Goal: Download file/media

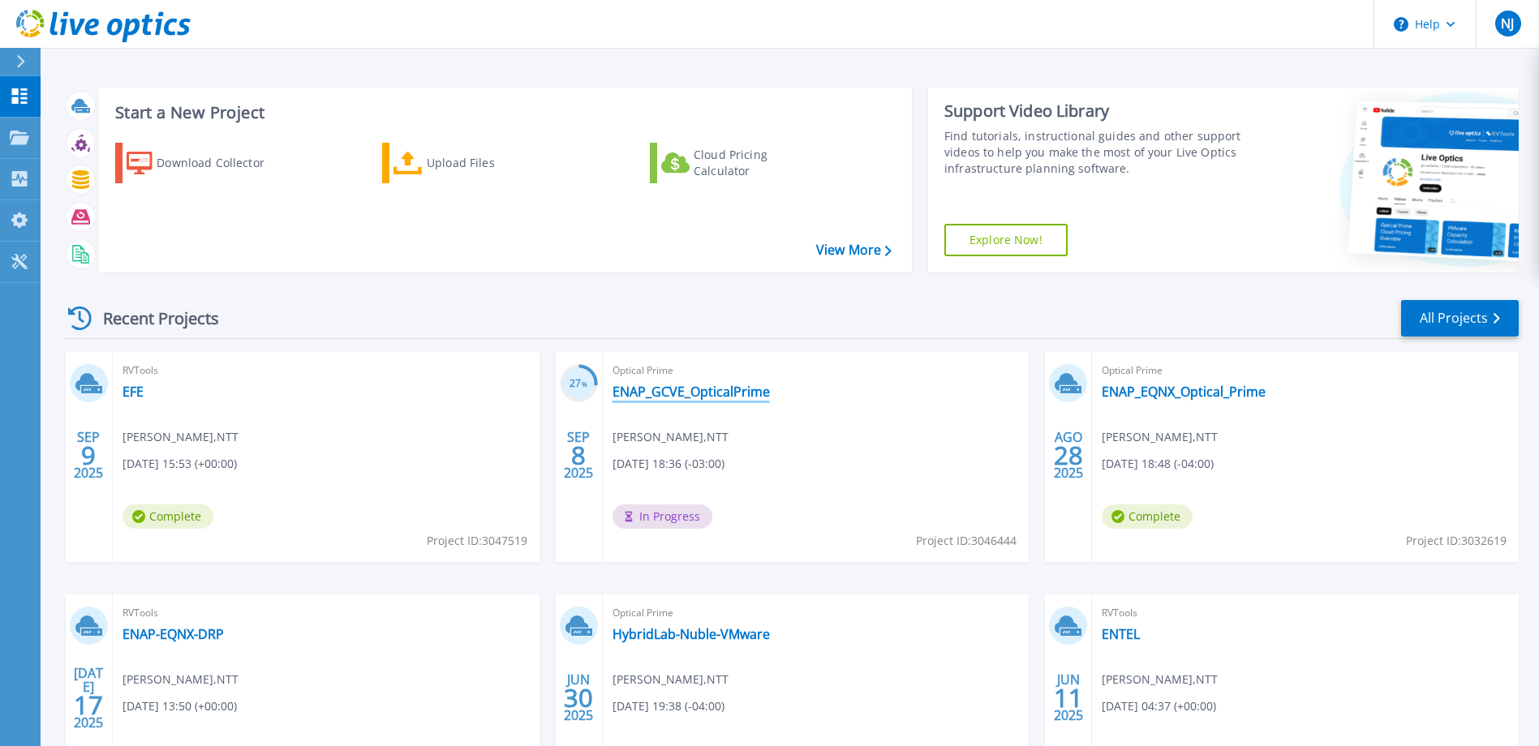
click at [701, 393] on link "ENAP_GCVE_OpticalPrime" at bounding box center [690, 392] width 157 height 16
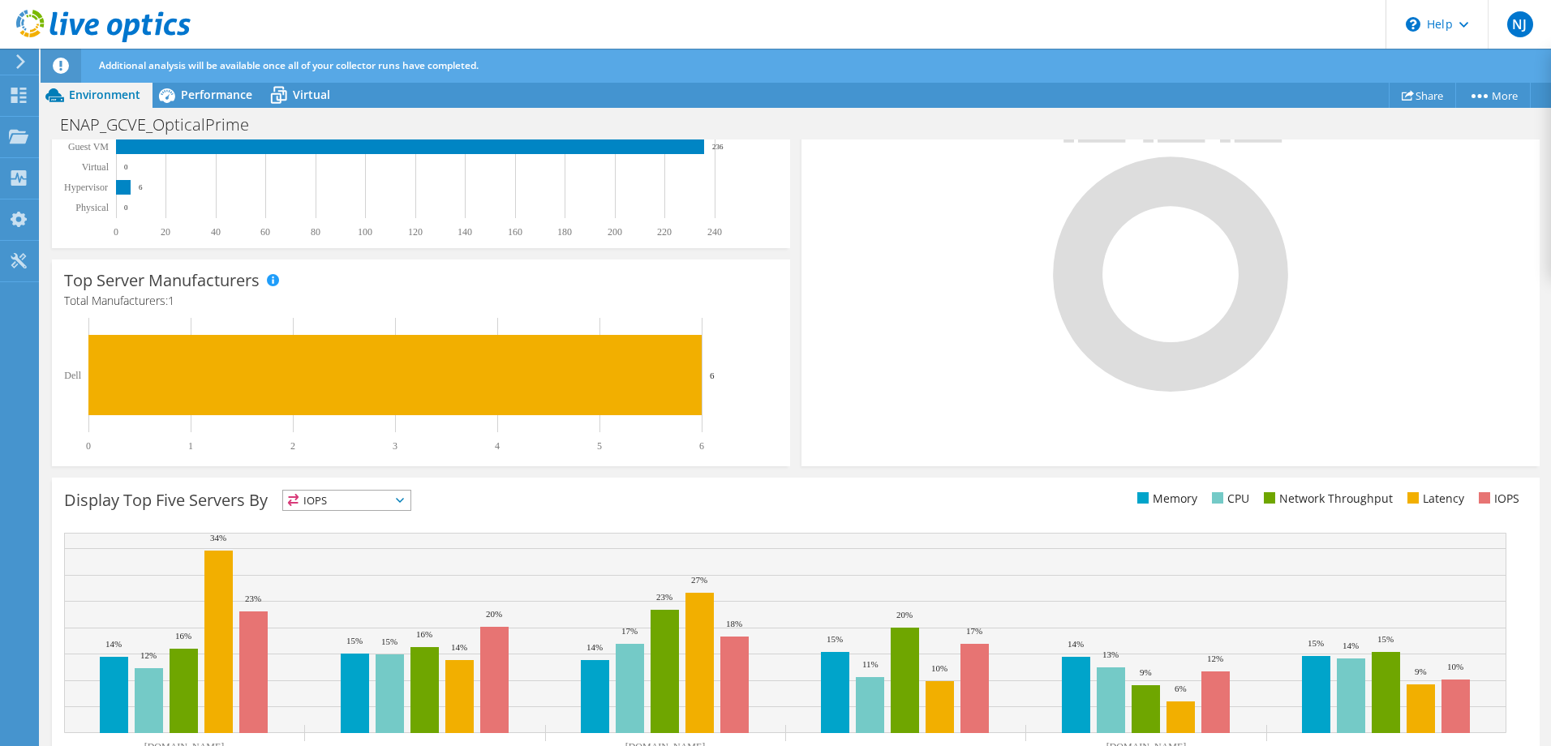
scroll to position [42, 0]
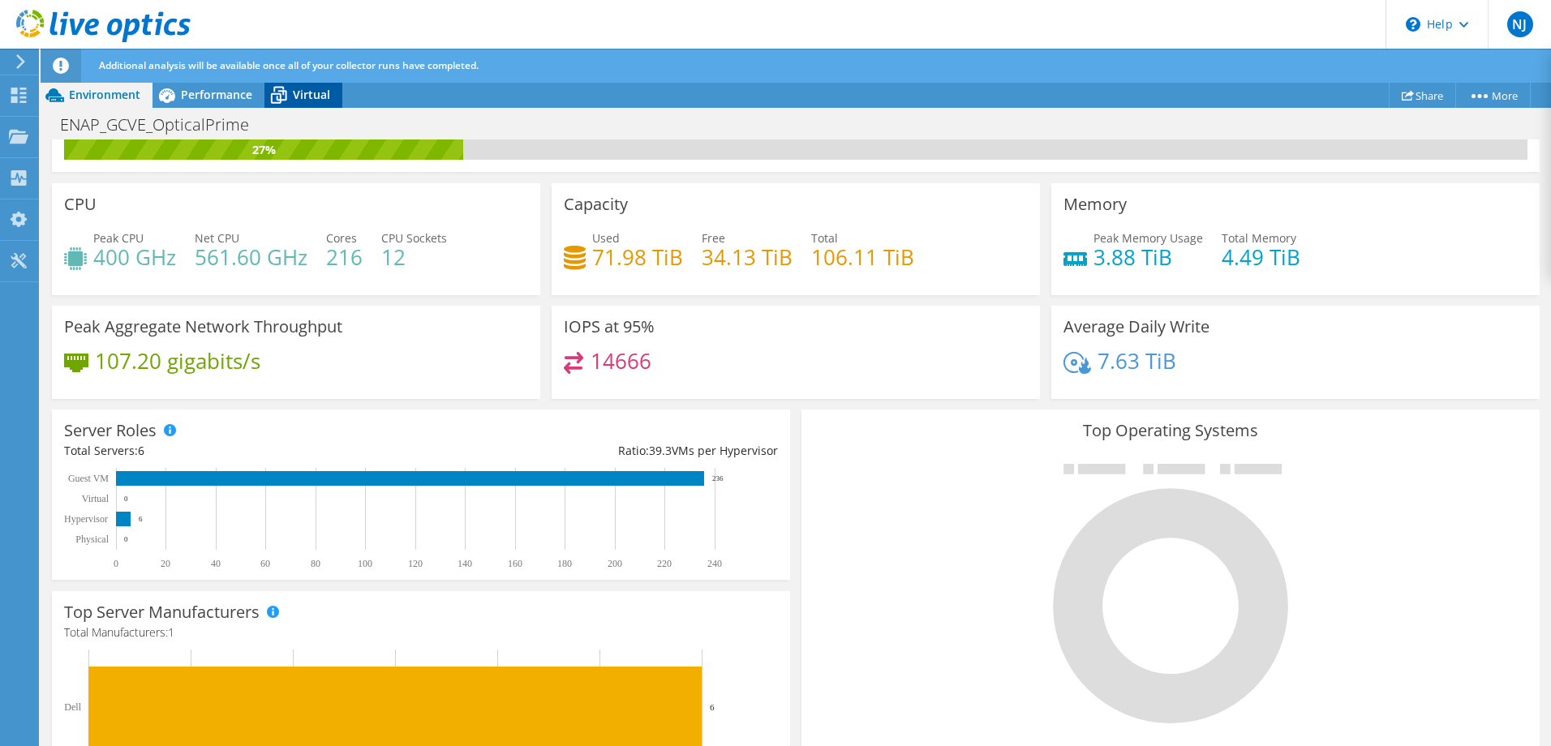
click at [324, 91] on span "Virtual" at bounding box center [311, 94] width 37 height 15
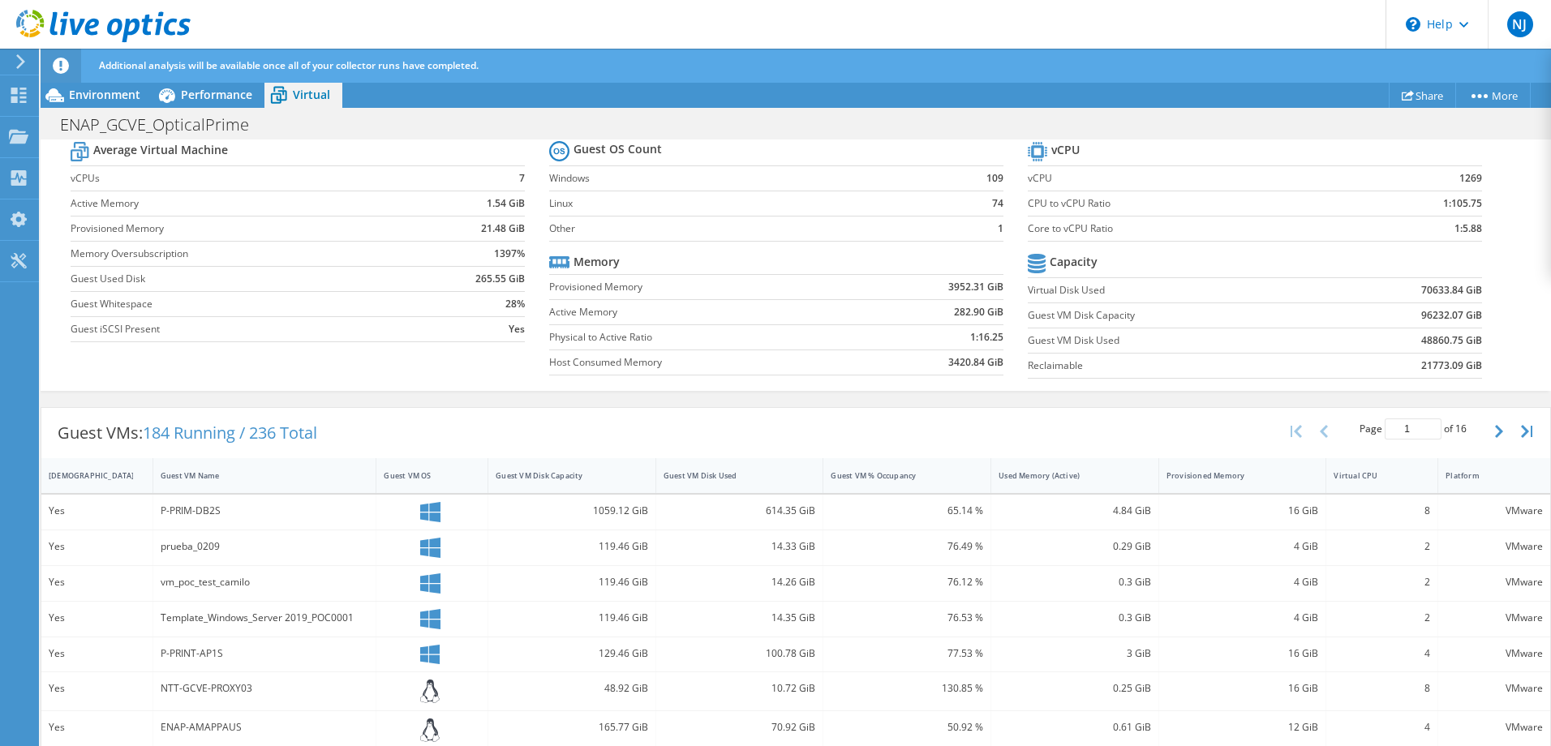
scroll to position [97, 0]
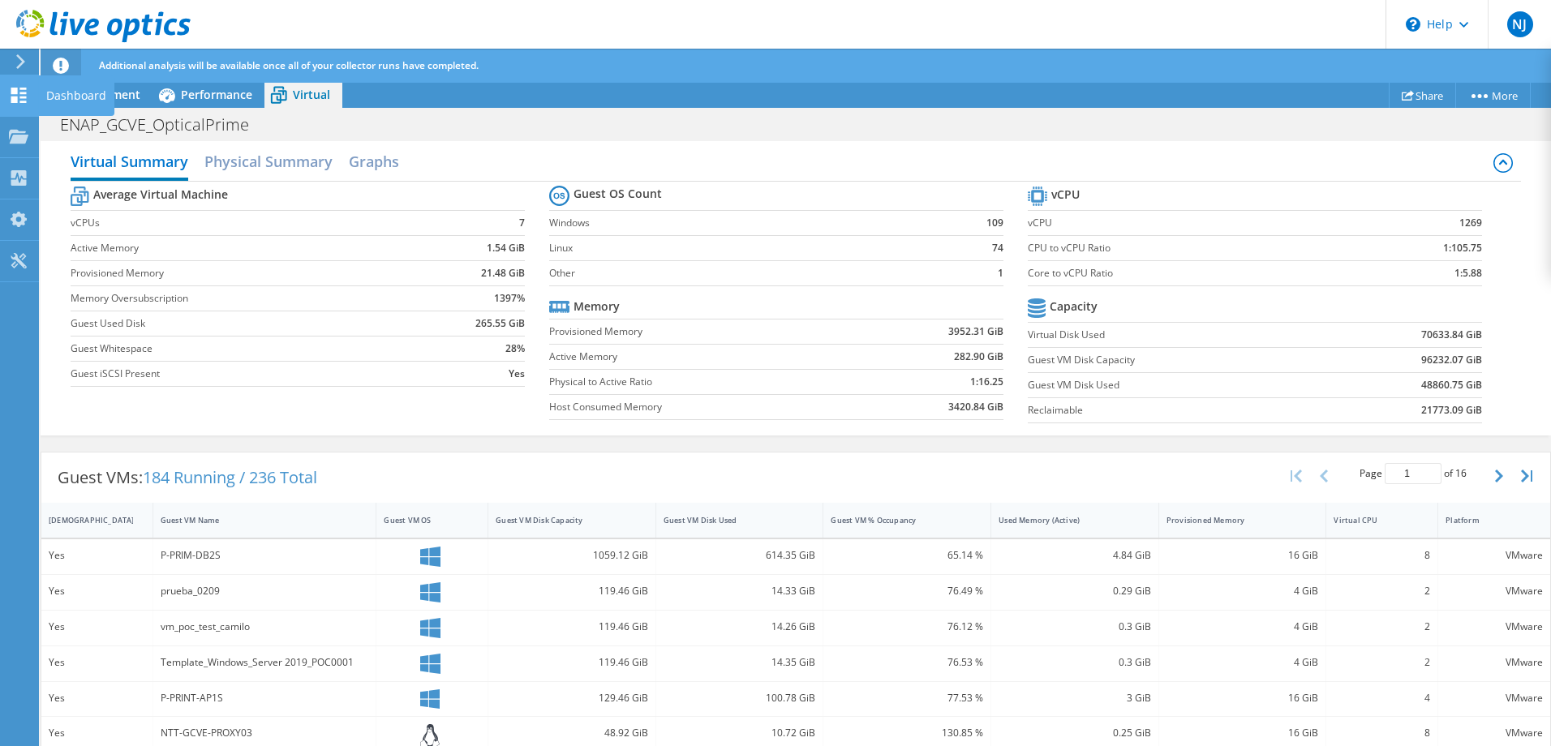
drag, startPoint x: 19, startPoint y: 94, endPoint x: 18, endPoint y: 83, distance: 11.4
click at [19, 93] on icon at bounding box center [18, 95] width 19 height 15
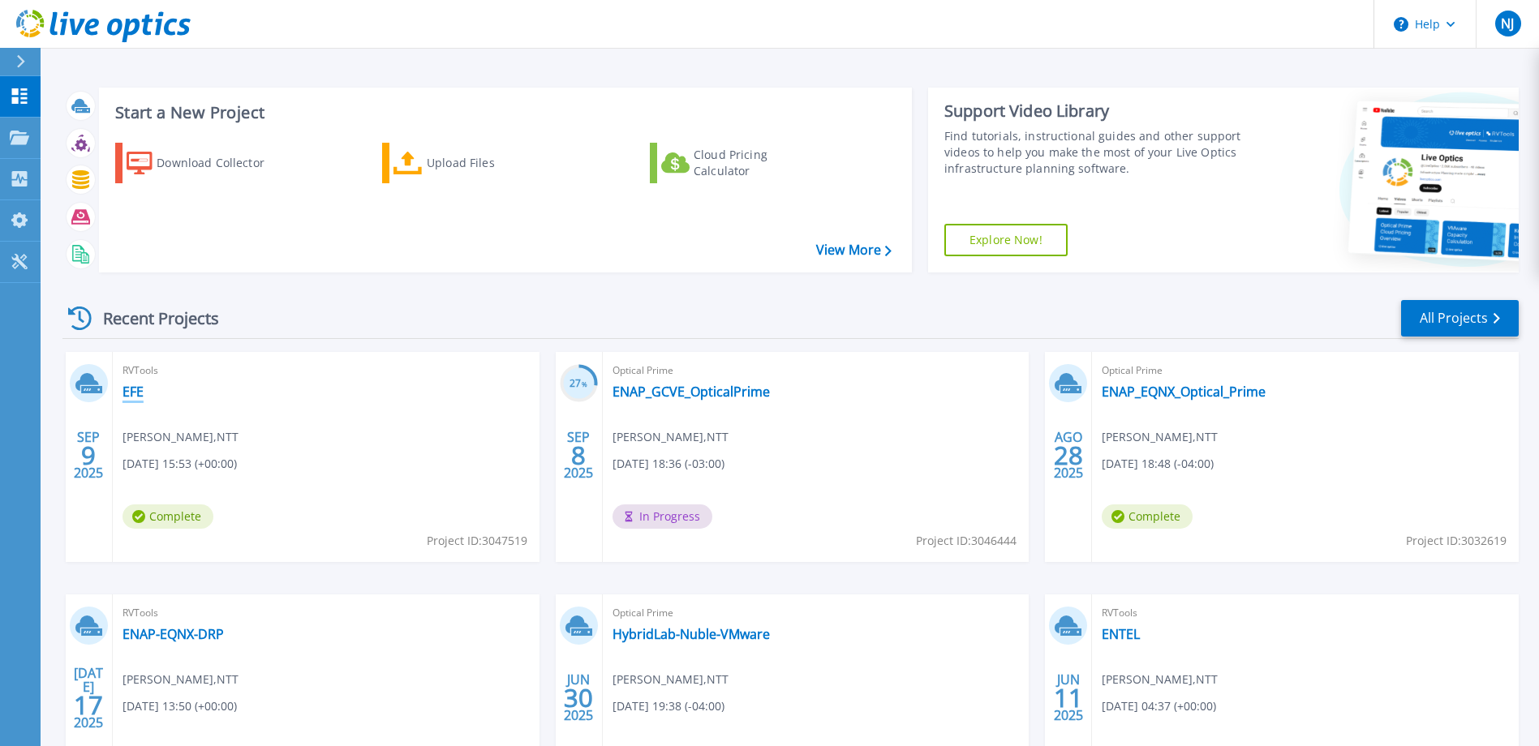
click at [140, 385] on link "EFE" at bounding box center [132, 392] width 21 height 16
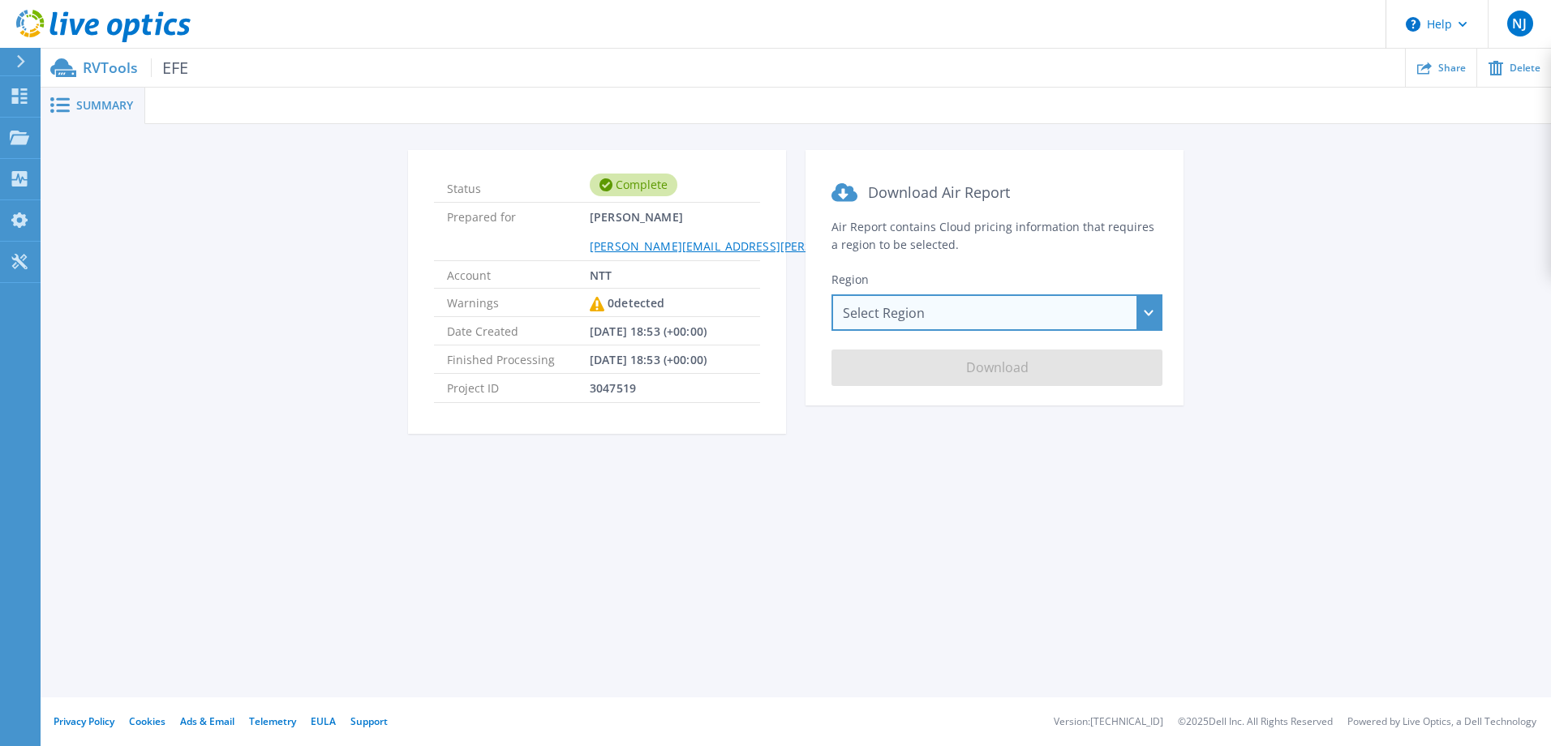
click at [950, 307] on div "Select Region Asia Pacific (Hong Kong) Asia Pacific (Mumbai) Asia Pacific (Seou…" at bounding box center [996, 312] width 331 height 36
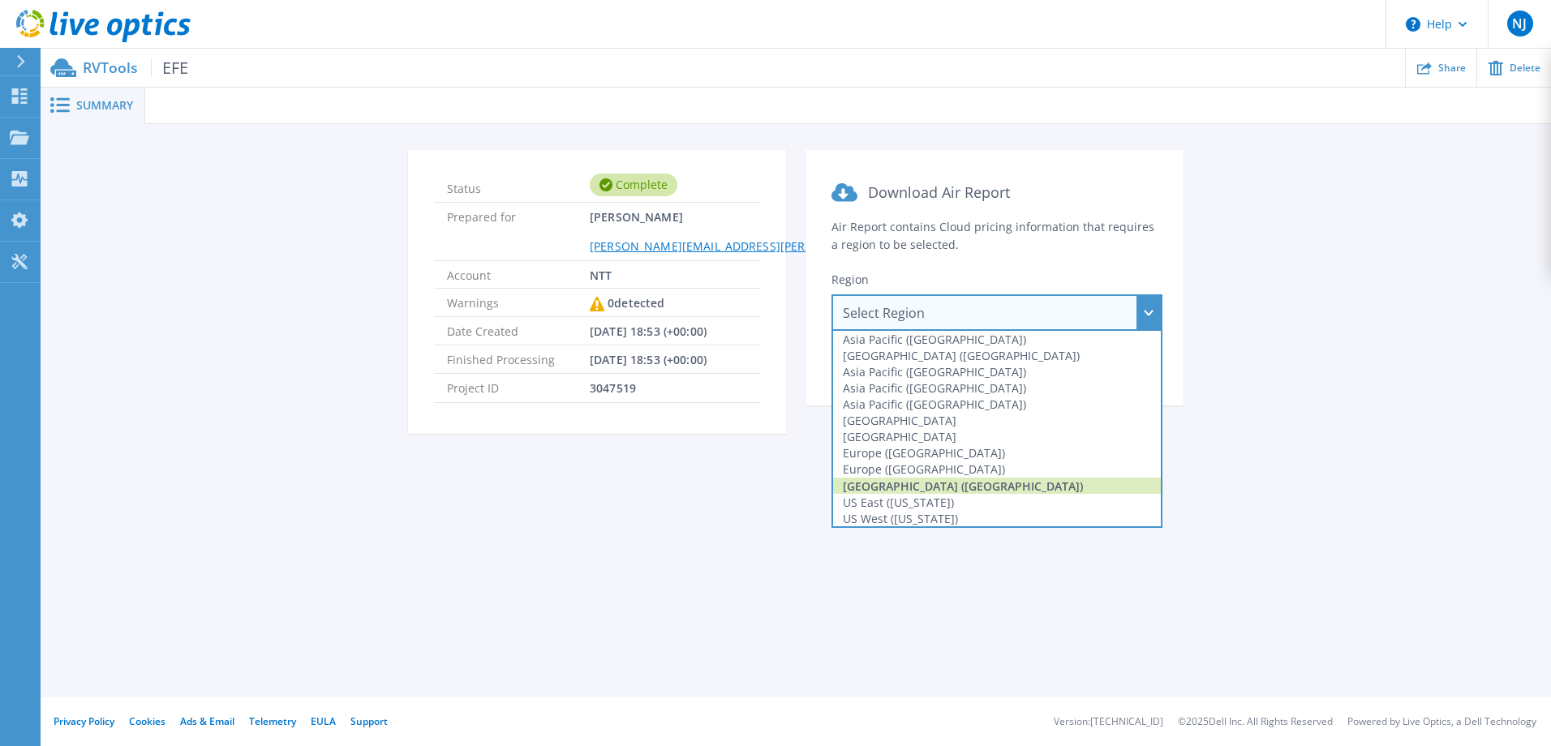
click at [924, 488] on div "South America (Sao Paulo)" at bounding box center [997, 486] width 328 height 16
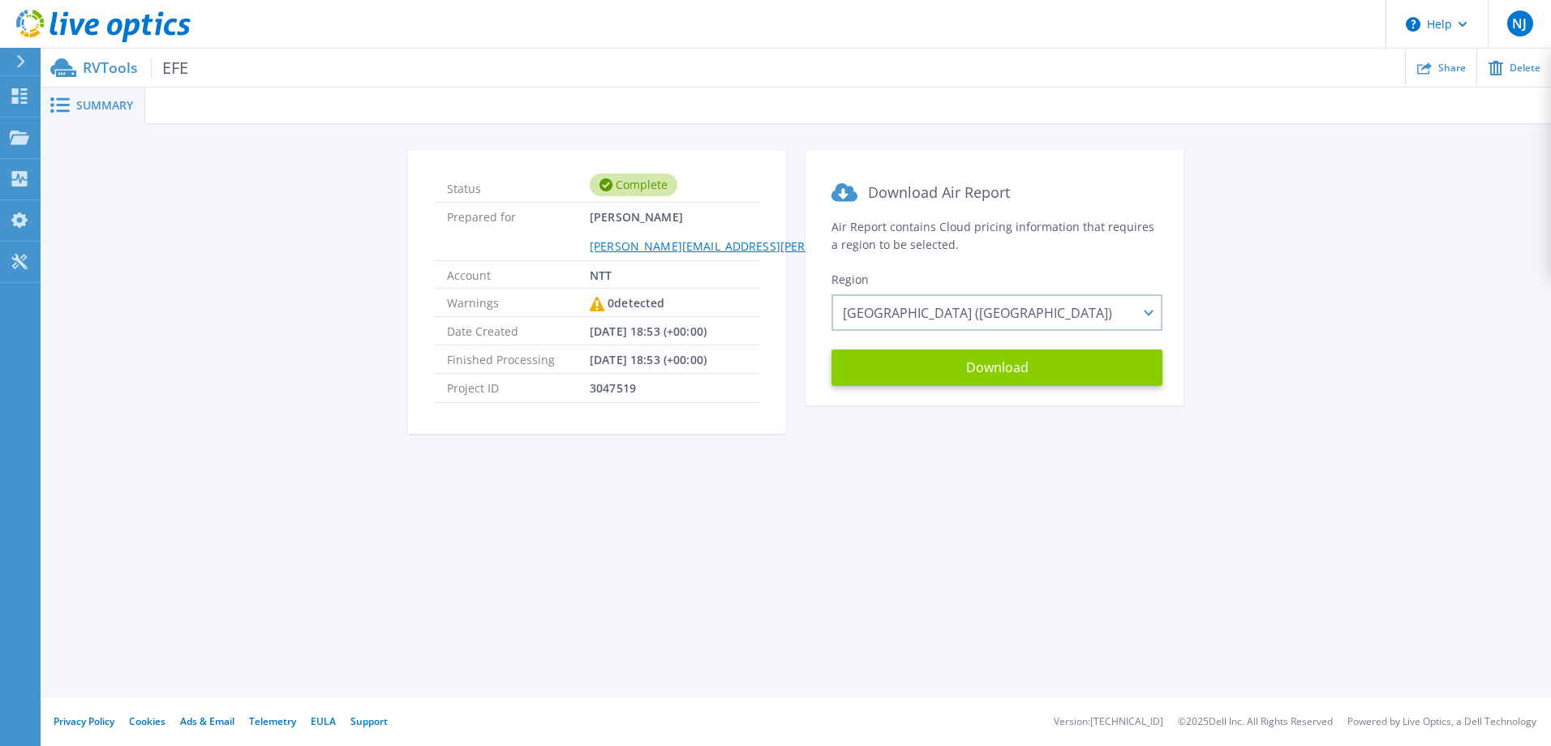
click at [972, 372] on button "Download" at bounding box center [996, 368] width 331 height 36
